Goal: Book appointment/travel/reservation

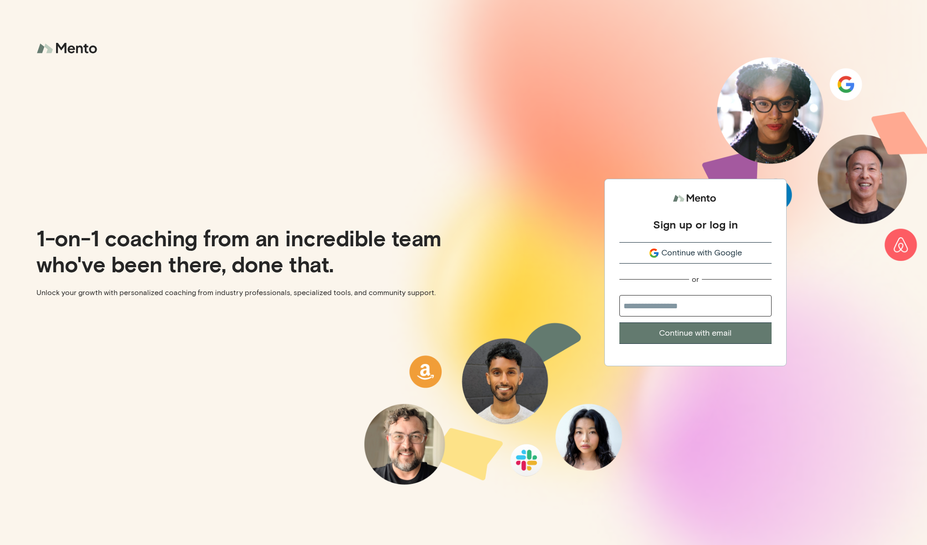
click at [731, 251] on span "Continue with Google" at bounding box center [701, 253] width 81 height 12
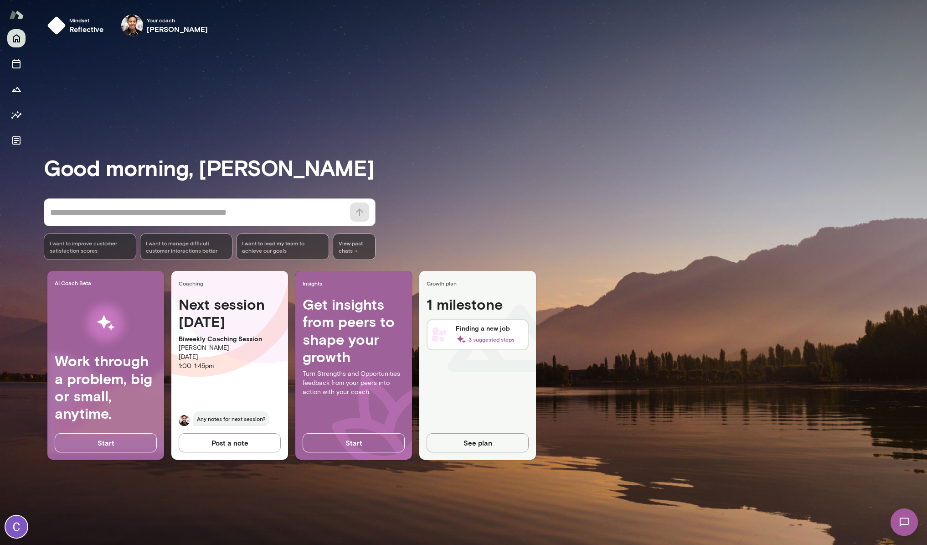
click at [215, 346] on p "Albert Villarde" at bounding box center [230, 347] width 102 height 9
click at [20, 62] on icon "Sessions" at bounding box center [16, 63] width 8 height 9
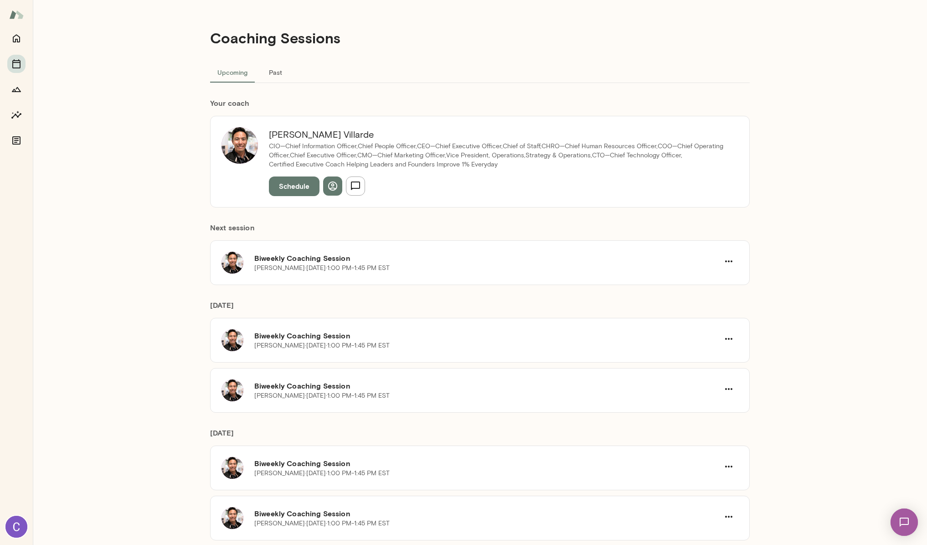
click at [392, 229] on h6 "Next session" at bounding box center [480, 231] width 540 height 18
click at [719, 258] on button "button" at bounding box center [728, 261] width 19 height 19
click at [714, 283] on span "Reschedule" at bounding box center [709, 282] width 39 height 11
